Goal: Communication & Community: Ask a question

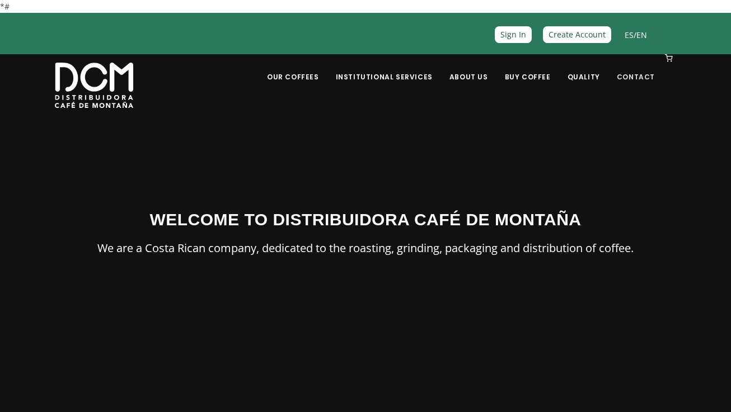
click at [644, 79] on link "Contact" at bounding box center [635, 68] width 51 height 26
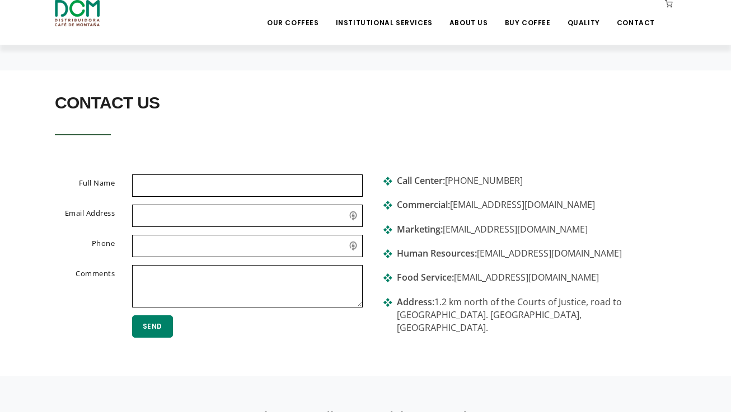
scroll to position [205, 0]
type input "Aksel Istifanoglu"
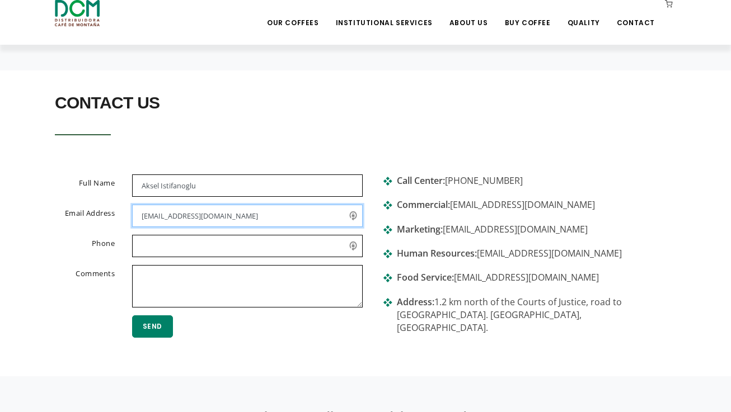
type input "alnfruitco@gmail.com"
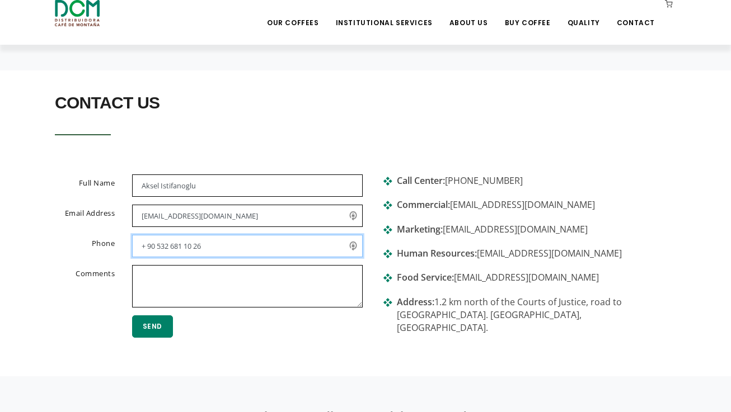
type input "+ 90 532 681 10 26"
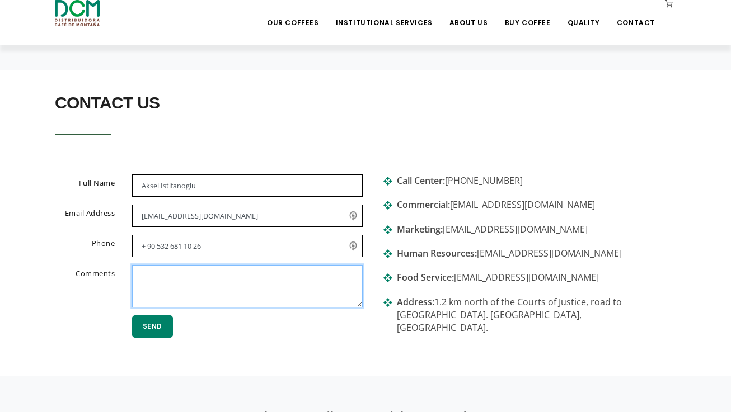
click at [161, 282] on textarea at bounding box center [247, 286] width 231 height 43
paste textarea "Whom it may Concern, We are located in Mersin / Turkey We Have ready to load Pi…"
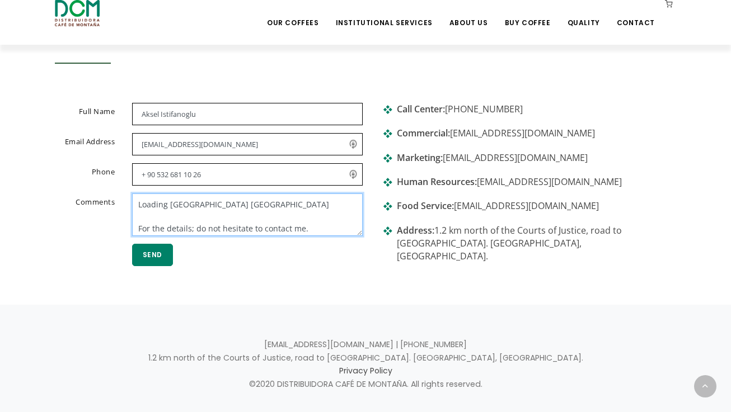
scroll to position [281, 0]
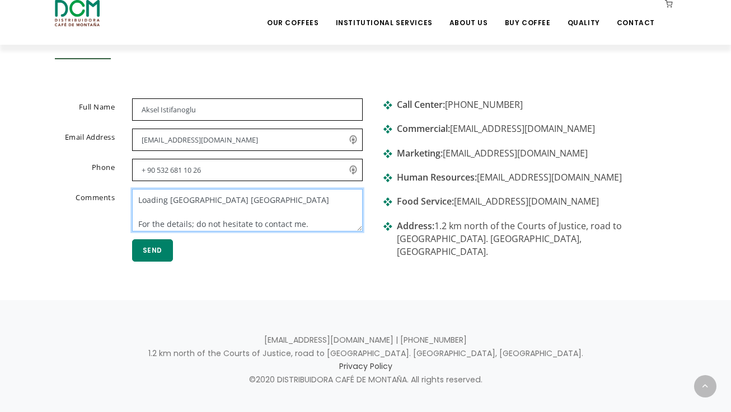
click at [304, 211] on textarea "Whom it may Concern, We are located in Mersin / Turkey We Have ready to load Pi…" at bounding box center [247, 210] width 231 height 43
type textarea "Whom it may Concern, We are located in Mersin / Turkey We Have ready to load Pi…"
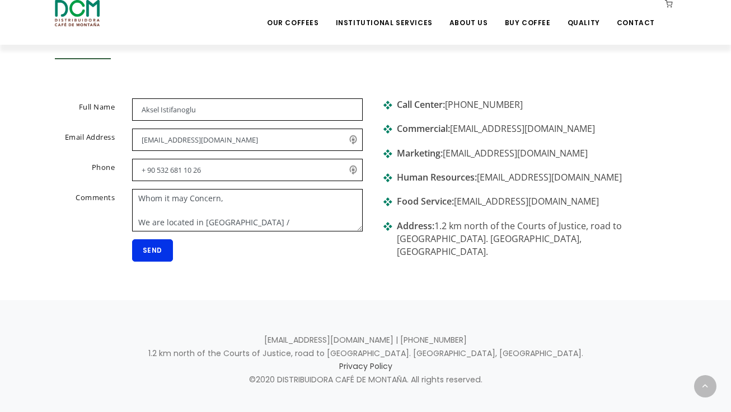
click at [154, 249] on button "Send" at bounding box center [152, 250] width 41 height 22
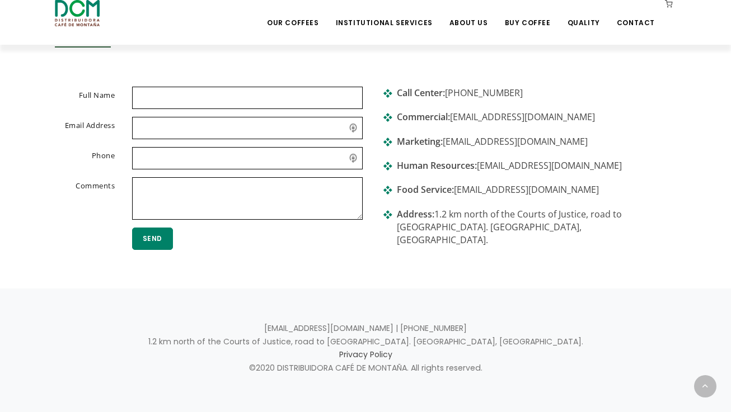
scroll to position [293, 0]
drag, startPoint x: 454, startPoint y: 118, endPoint x: 550, endPoint y: 116, distance: 96.2
click at [550, 116] on li "Commercial: [EMAIL_ADDRESS][DOMAIN_NAME]" at bounding box center [524, 123] width 285 height 24
copy li "[EMAIL_ADDRESS][DOMAIN_NAME]"
